Goal: Transaction & Acquisition: Purchase product/service

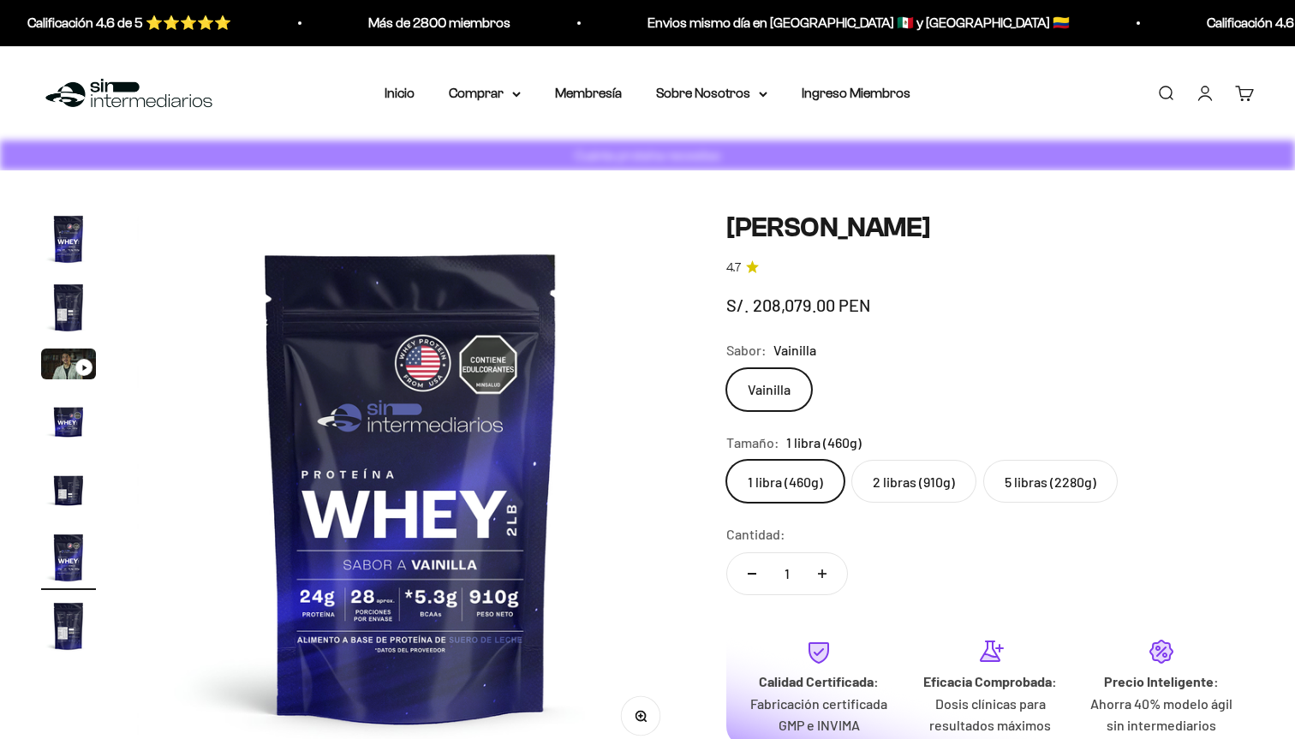
scroll to position [0, 2845]
